Goal: Task Accomplishment & Management: Manage account settings

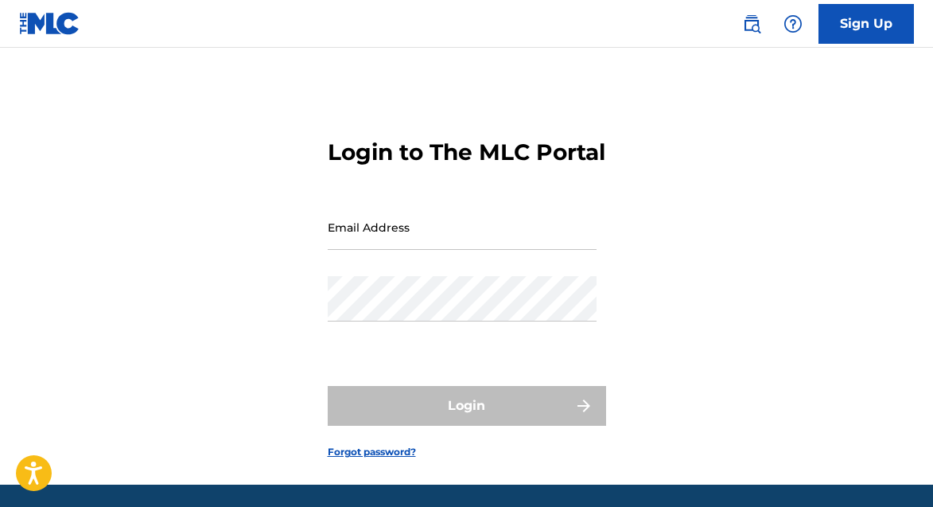
click at [418, 250] on input "Email Address" at bounding box center [462, 226] width 269 height 45
type input "[DOMAIN_NAME][EMAIL_ADDRESS][DOMAIN_NAME]"
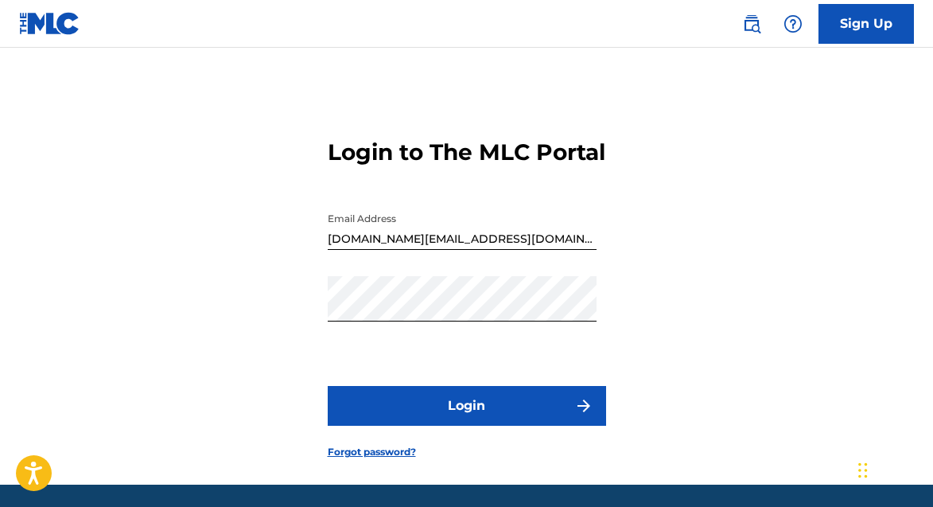
click at [460, 423] on button "Login" at bounding box center [467, 406] width 278 height 40
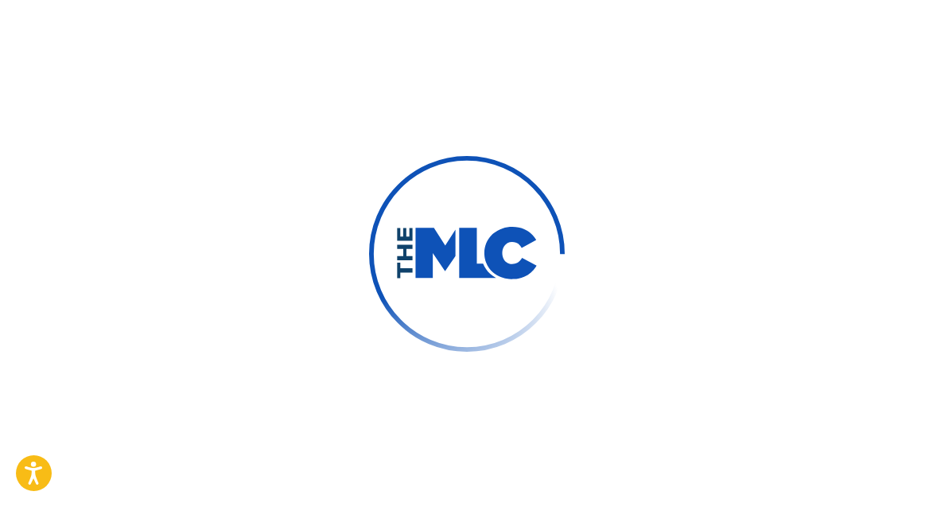
click at [474, 442] on div at bounding box center [466, 253] width 933 height 507
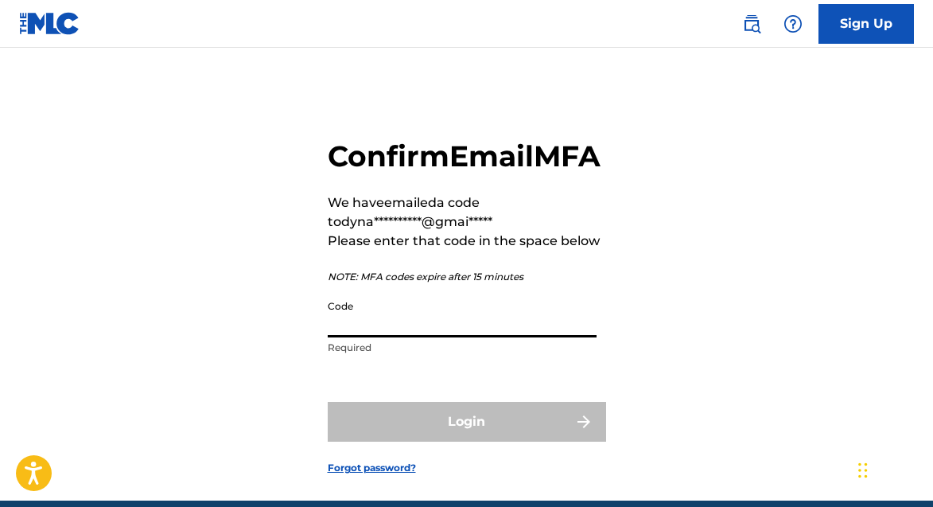
click at [380, 337] on input "Code" at bounding box center [462, 314] width 269 height 45
click at [449, 337] on input "Code" at bounding box center [462, 314] width 269 height 45
paste input "746063"
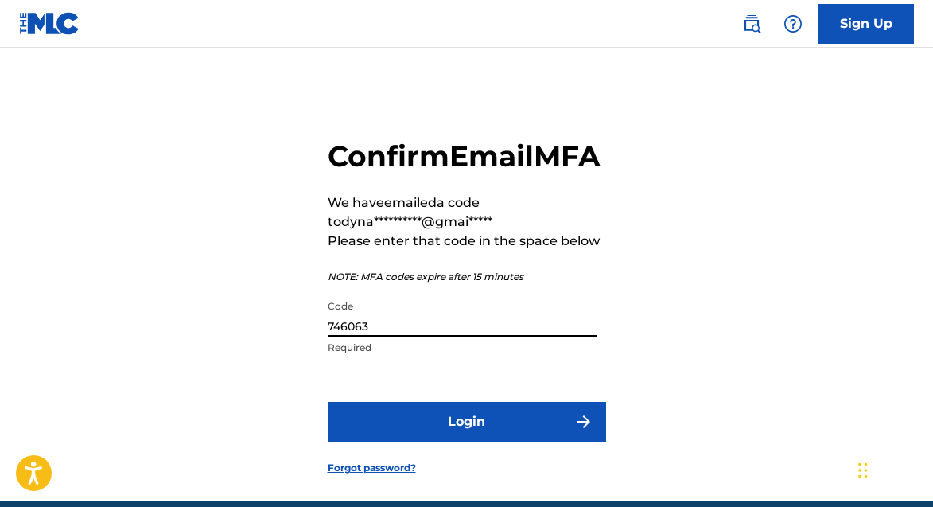
type input "746063"
click at [514, 442] on button "Login" at bounding box center [467, 422] width 278 height 40
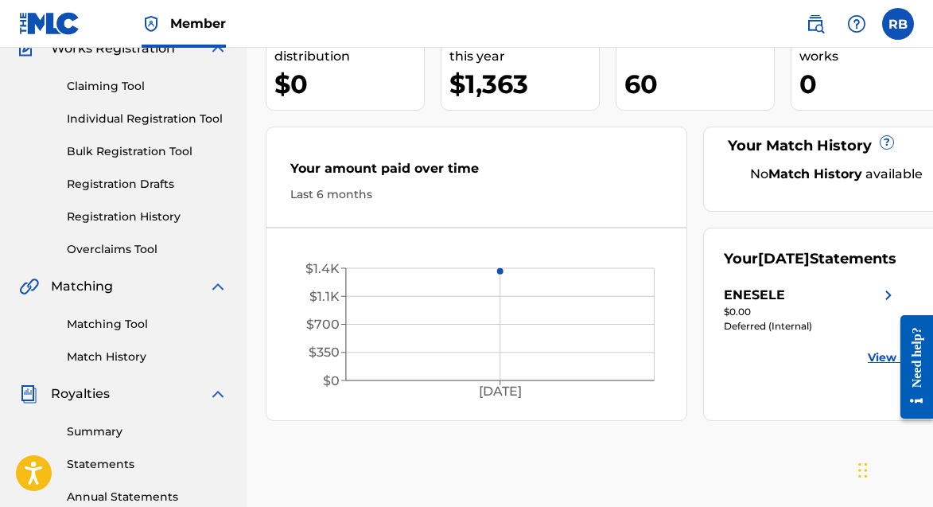
scroll to position [147, 0]
click at [85, 434] on link "Summary" at bounding box center [147, 432] width 161 height 17
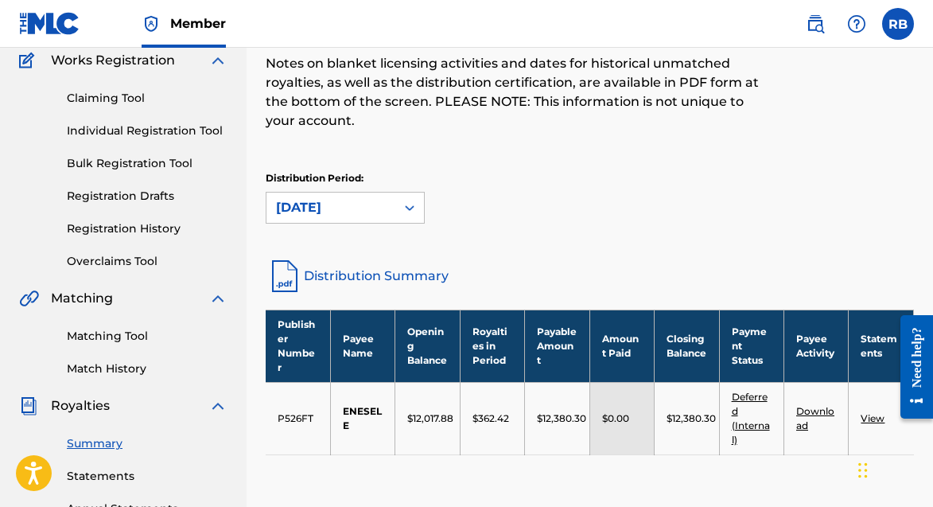
scroll to position [137, 0]
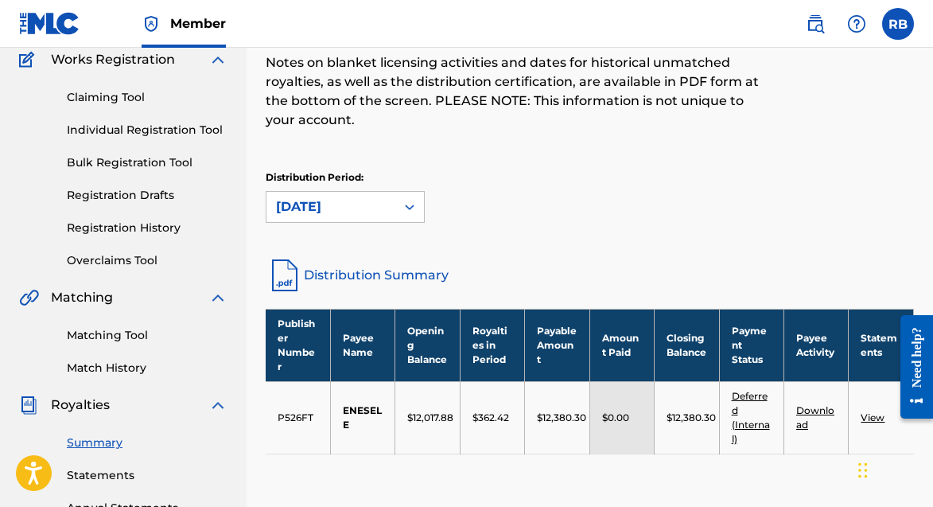
click at [745, 395] on link "Deferred (Internal)" at bounding box center [751, 417] width 38 height 55
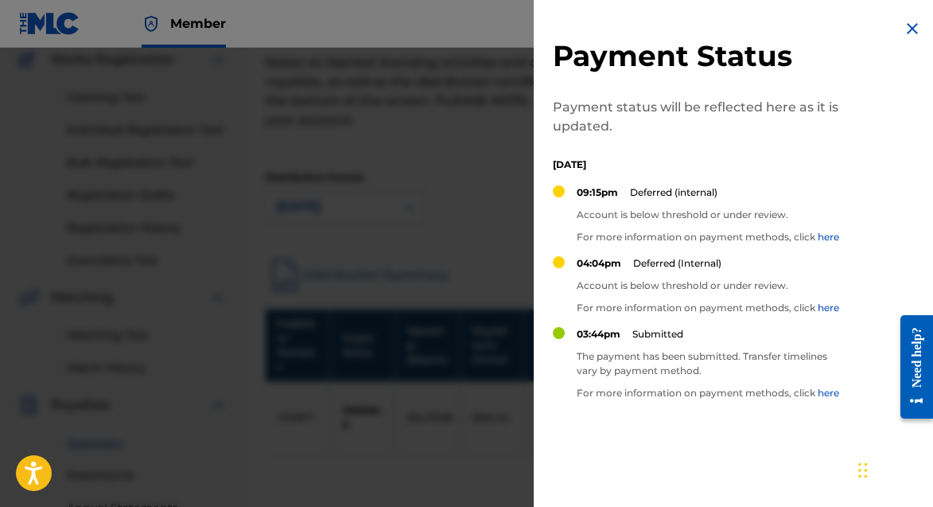
click at [837, 237] on link "here" at bounding box center [828, 237] width 21 height 12
click at [905, 28] on img at bounding box center [912, 28] width 19 height 19
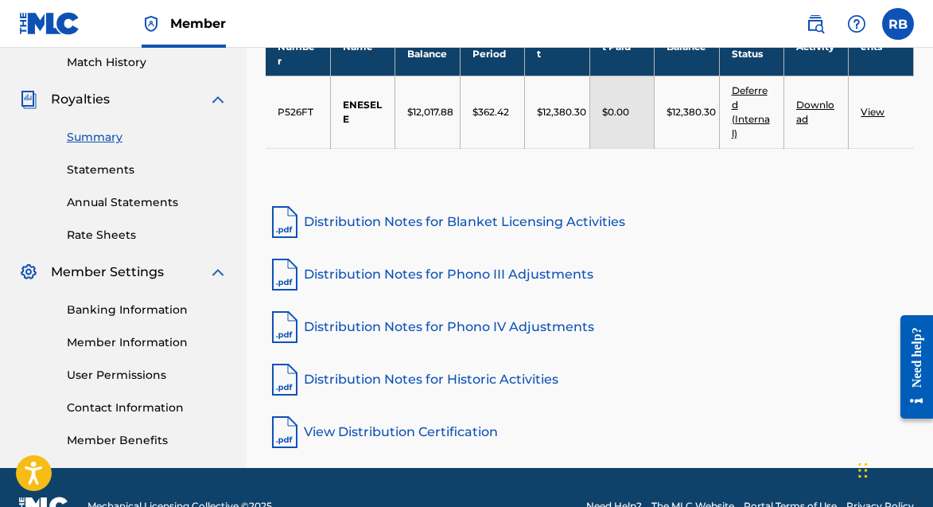
scroll to position [446, 0]
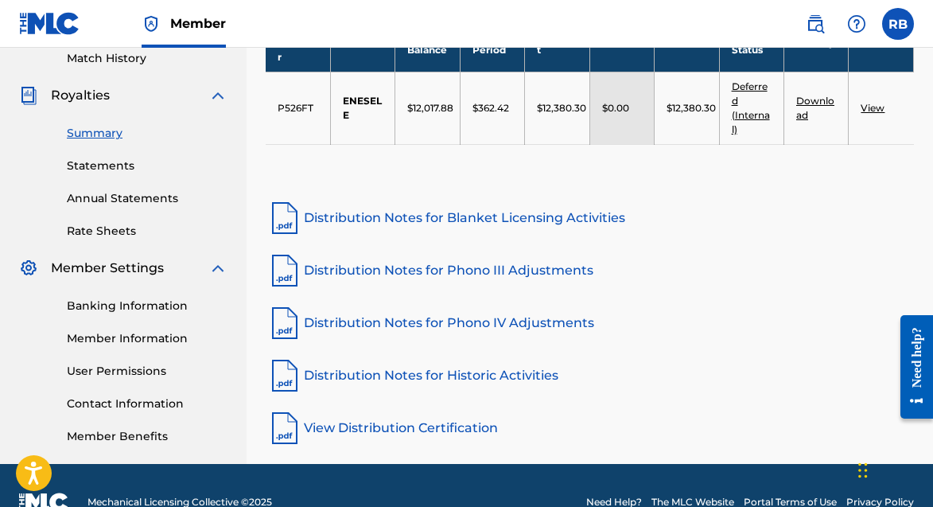
click at [111, 307] on link "Banking Information" at bounding box center [147, 306] width 161 height 17
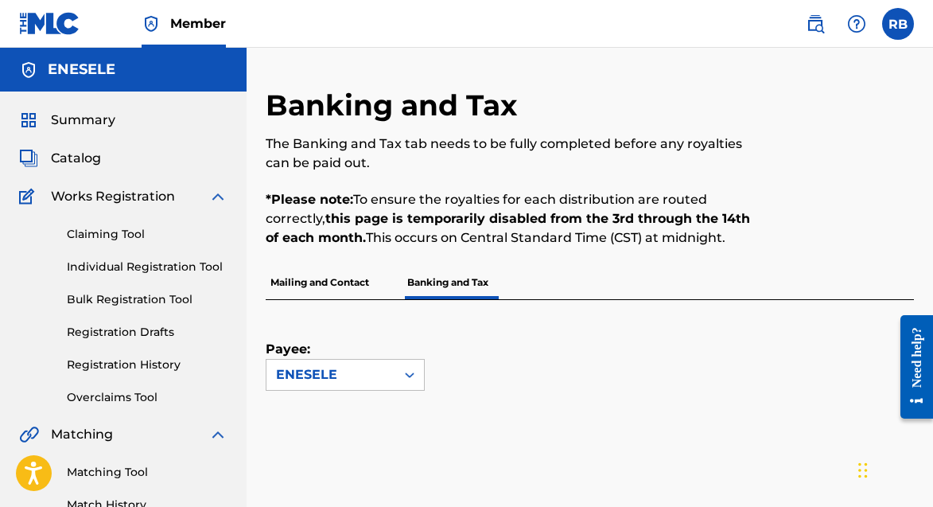
click at [73, 123] on span "Summary" at bounding box center [83, 120] width 64 height 19
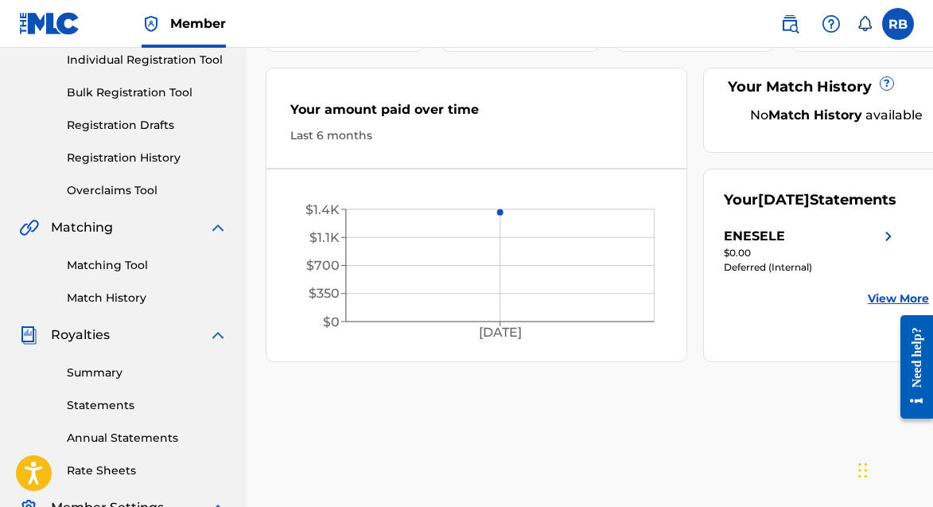
scroll to position [204, 0]
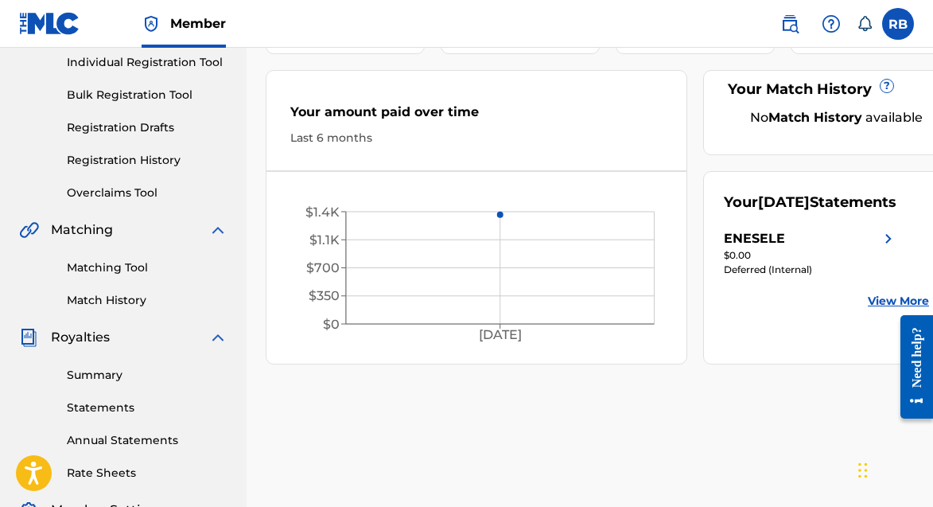
click at [86, 372] on link "Summary" at bounding box center [147, 375] width 161 height 17
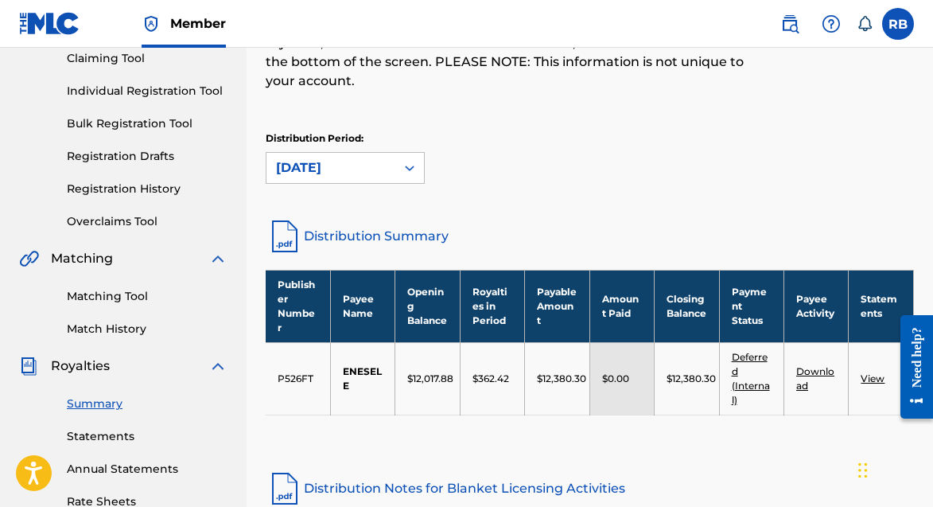
scroll to position [186, 0]
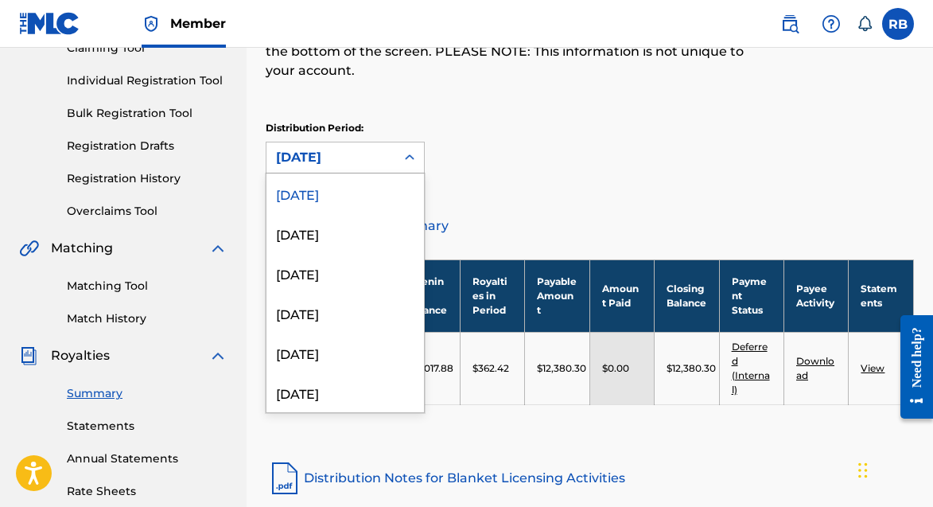
click at [351, 160] on div "[DATE]" at bounding box center [331, 157] width 110 height 19
click at [331, 365] on div "[DATE]" at bounding box center [346, 353] width 158 height 40
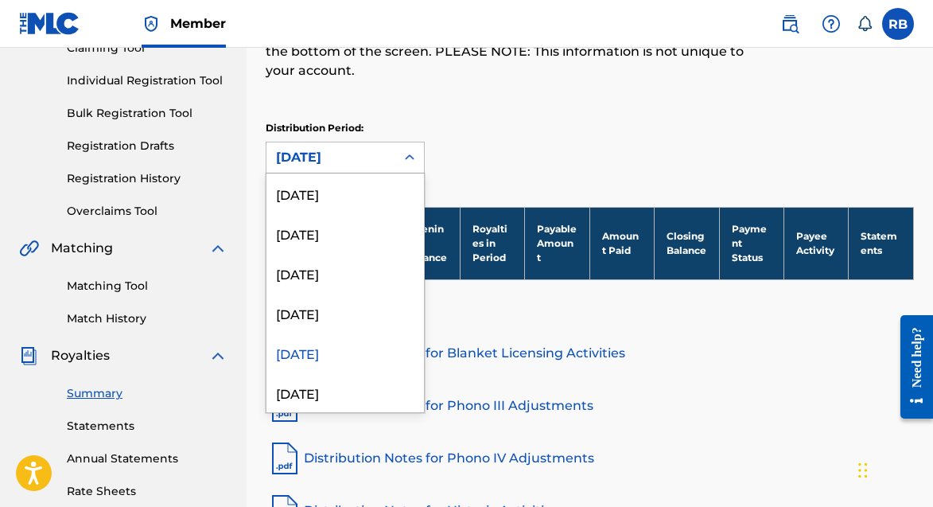
click at [336, 145] on div "[DATE]" at bounding box center [331, 157] width 129 height 30
click at [336, 310] on div "[DATE]" at bounding box center [346, 313] width 158 height 40
